Goal: Navigation & Orientation: Find specific page/section

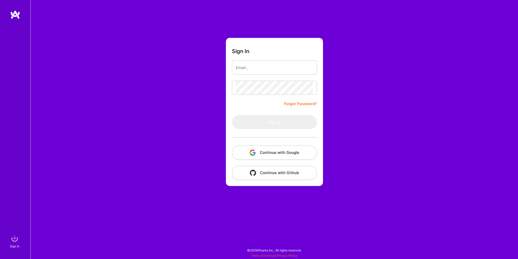
click at [270, 154] on button "Continue with Google" at bounding box center [274, 153] width 85 height 14
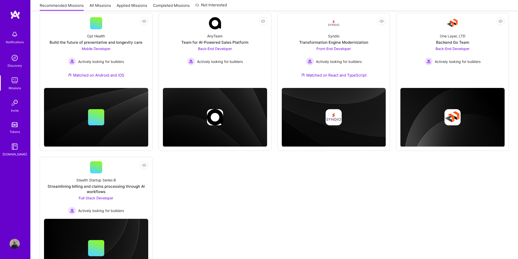
scroll to position [72, 0]
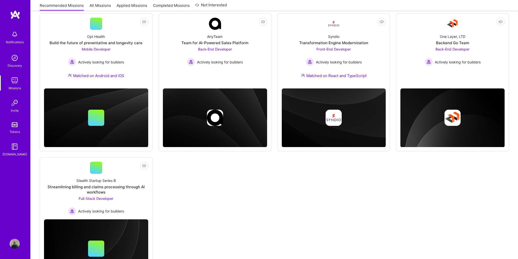
click at [241, 78] on link "Not Interested AnyTeam Team for AI-Powered Sales Platform Back-End Developer Ac…" at bounding box center [215, 49] width 104 height 63
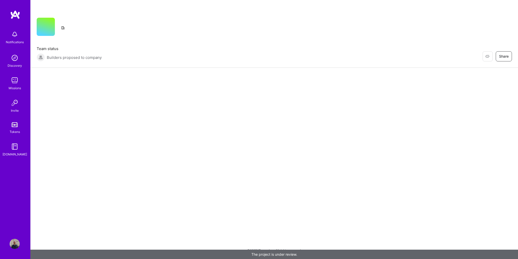
click at [241, 78] on div at bounding box center [275, 77] width 488 height 18
